Goal: Browse casually: Explore the website without a specific task or goal

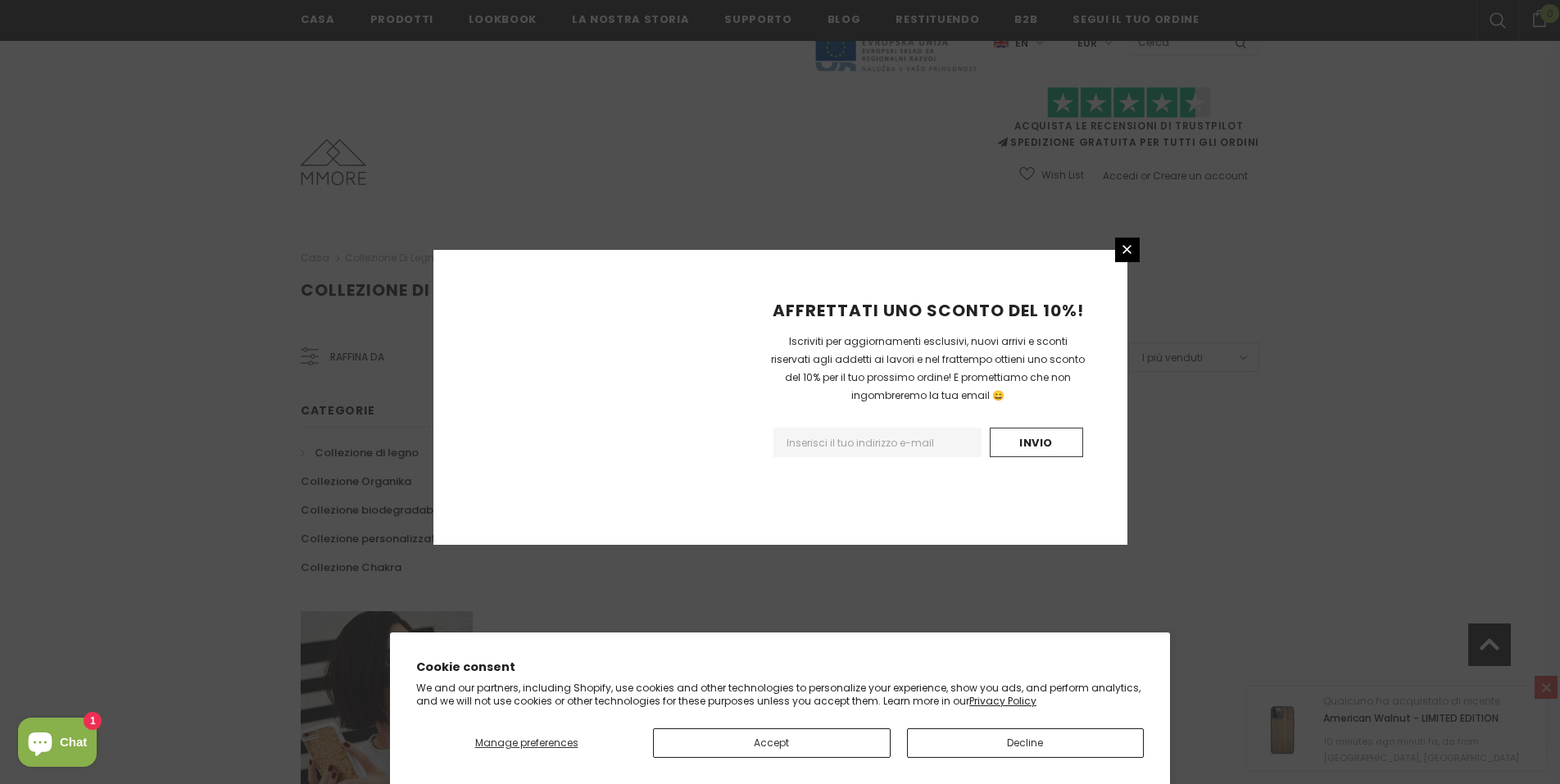
scroll to position [896, 0]
